Goal: Leave review/rating: Leave review/rating

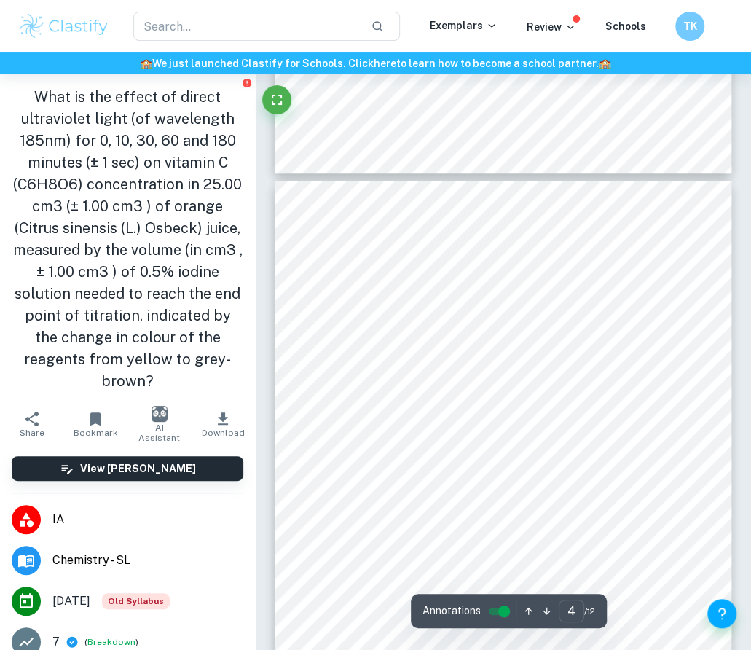
scroll to position [2008, 0]
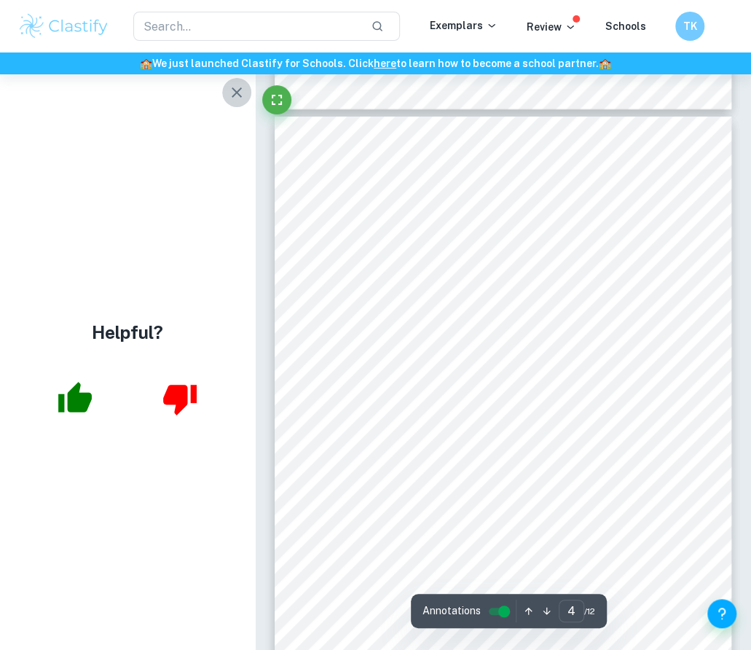
click at [227, 90] on button "button" at bounding box center [236, 92] width 29 height 29
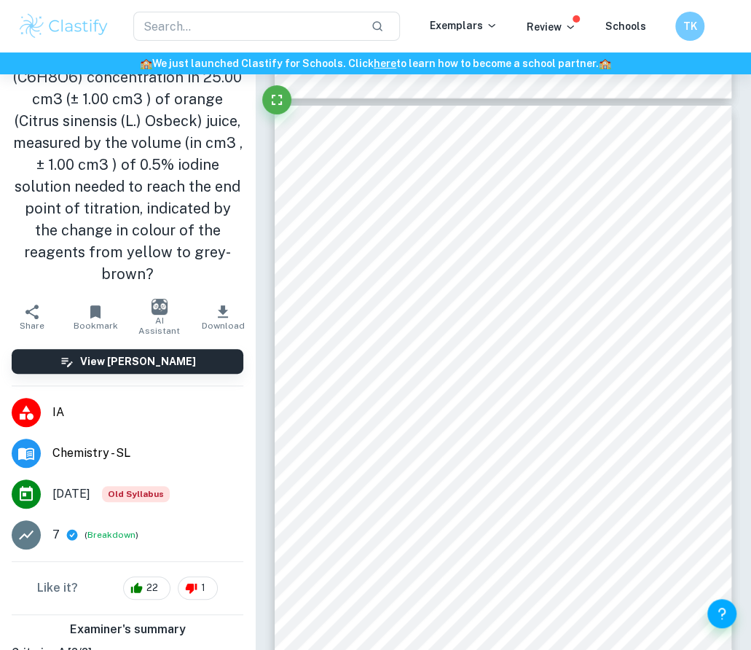
scroll to position [109, 0]
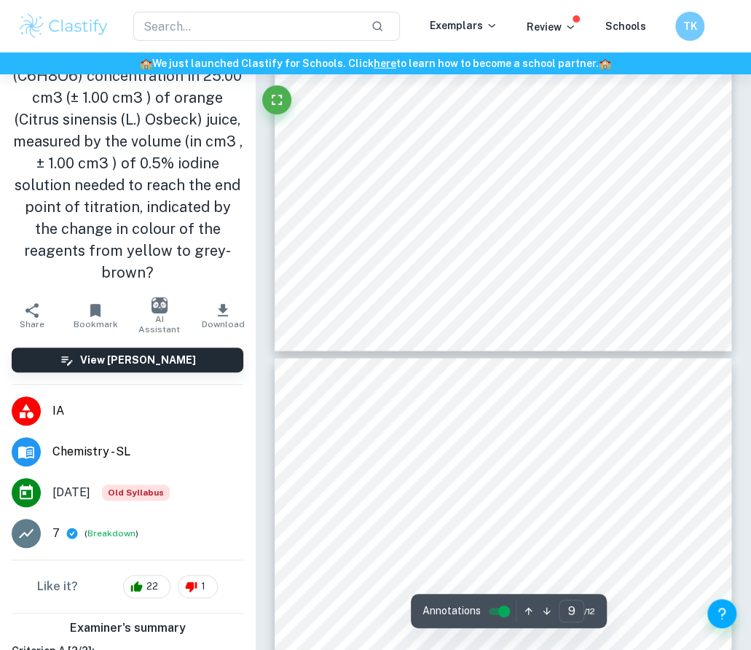
drag, startPoint x: 567, startPoint y: 334, endPoint x: 506, endPoint y: 352, distance: 63.6
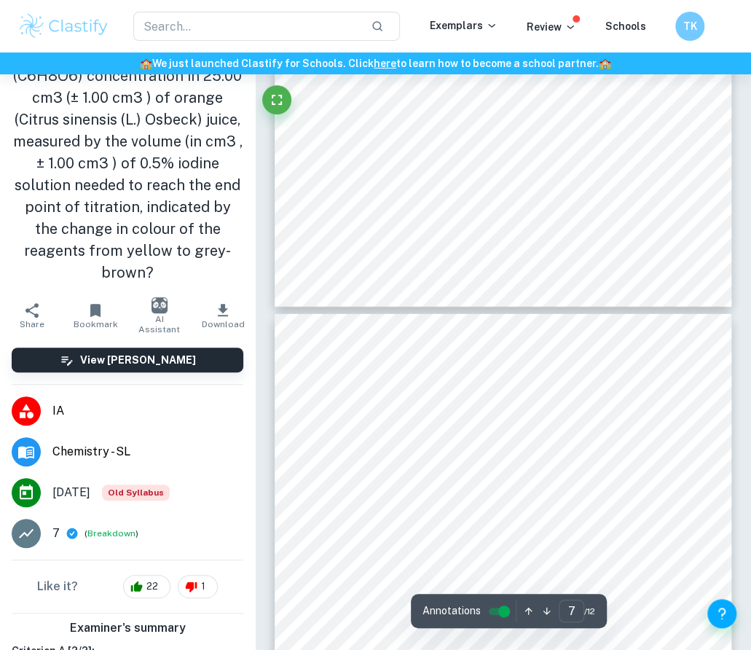
type input "6"
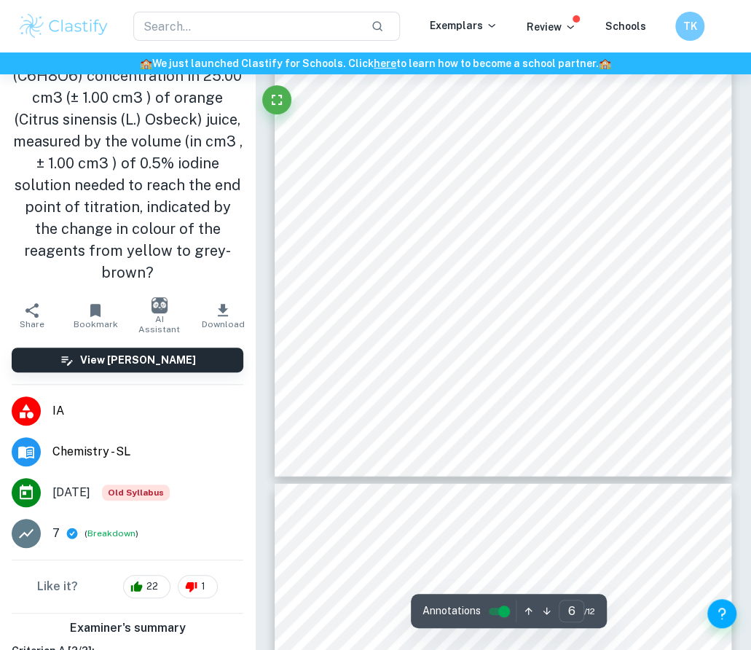
scroll to position [3600, 0]
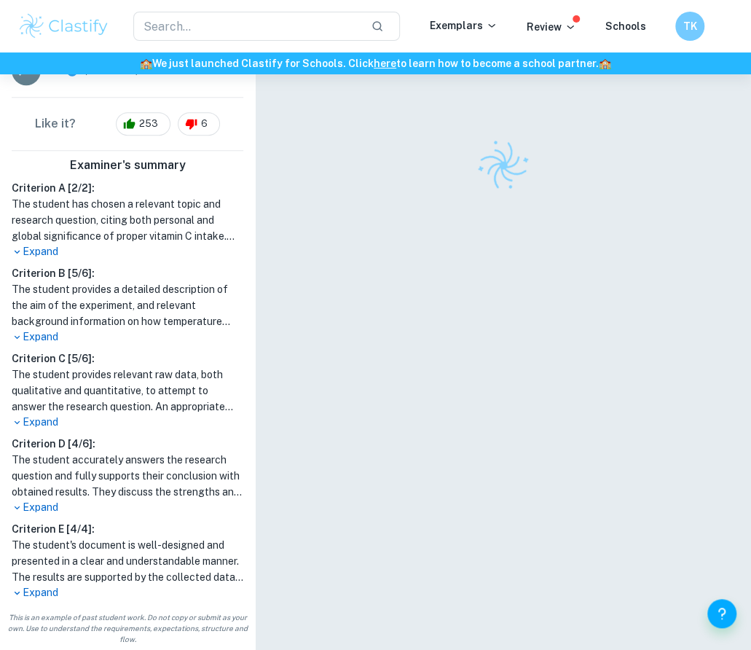
scroll to position [74, 0]
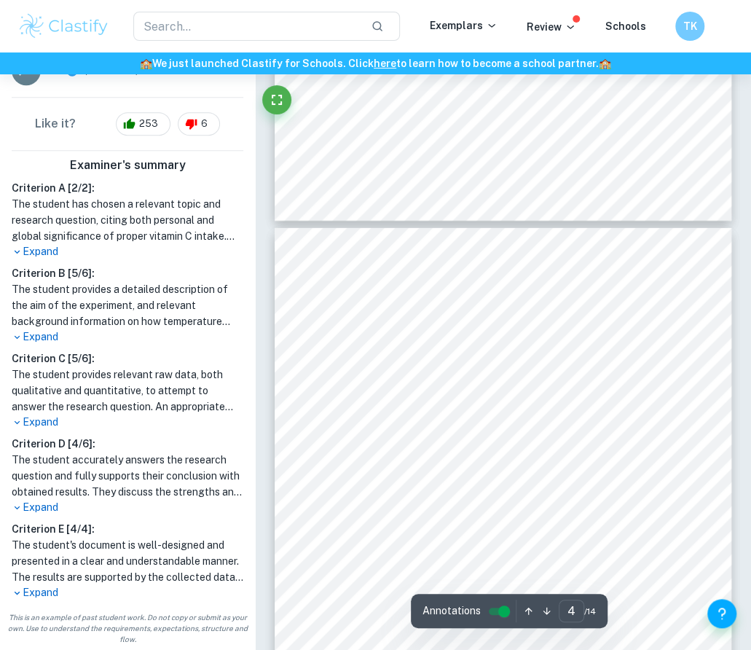
type input "3"
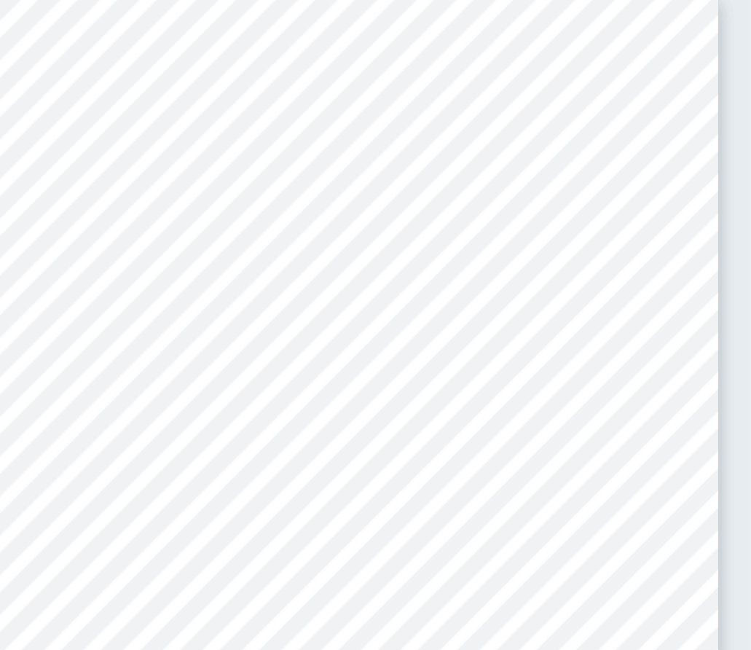
scroll to position [0, 0]
